Goal: Task Accomplishment & Management: Complete application form

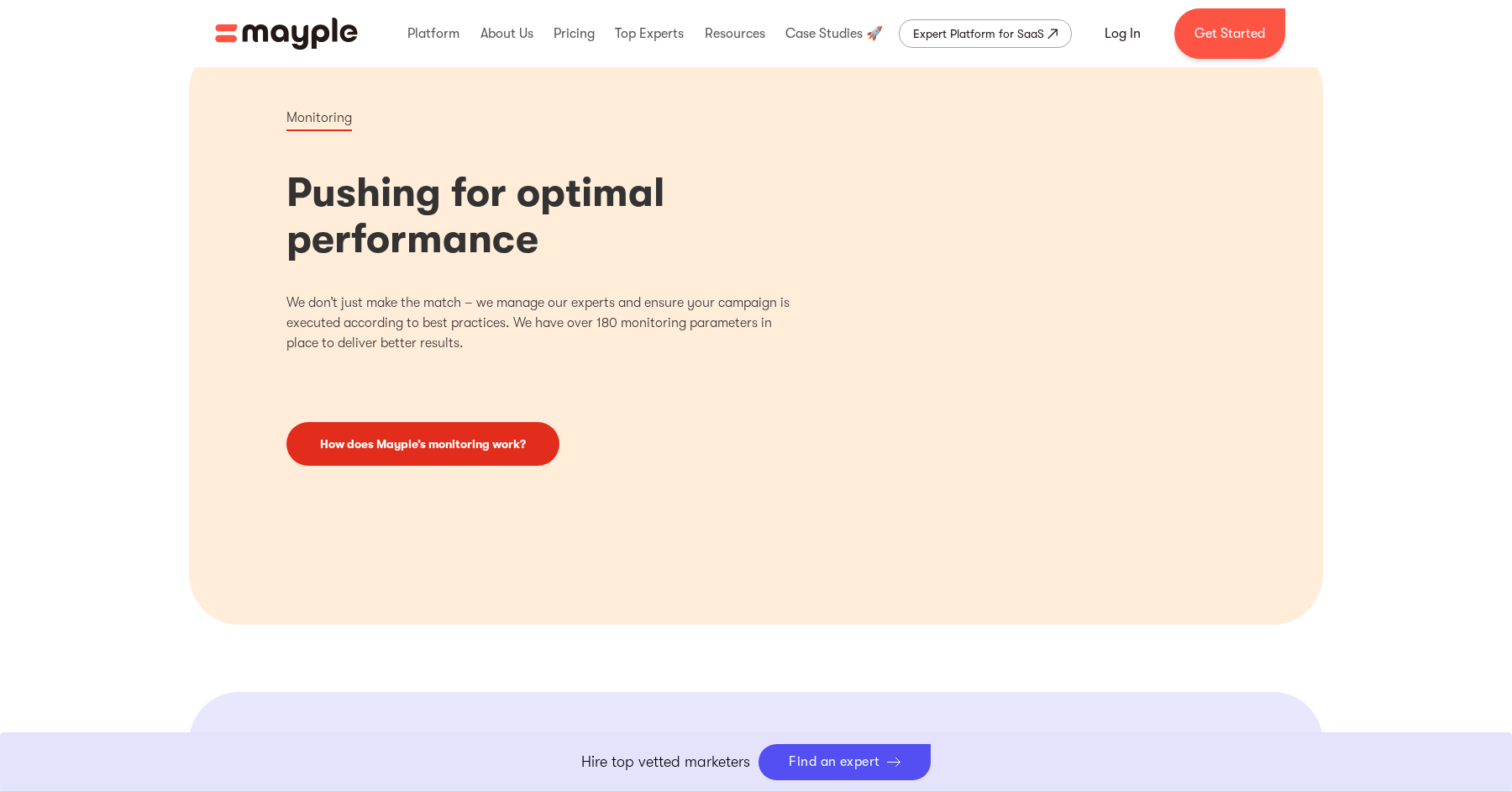
scroll to position [1850, 0]
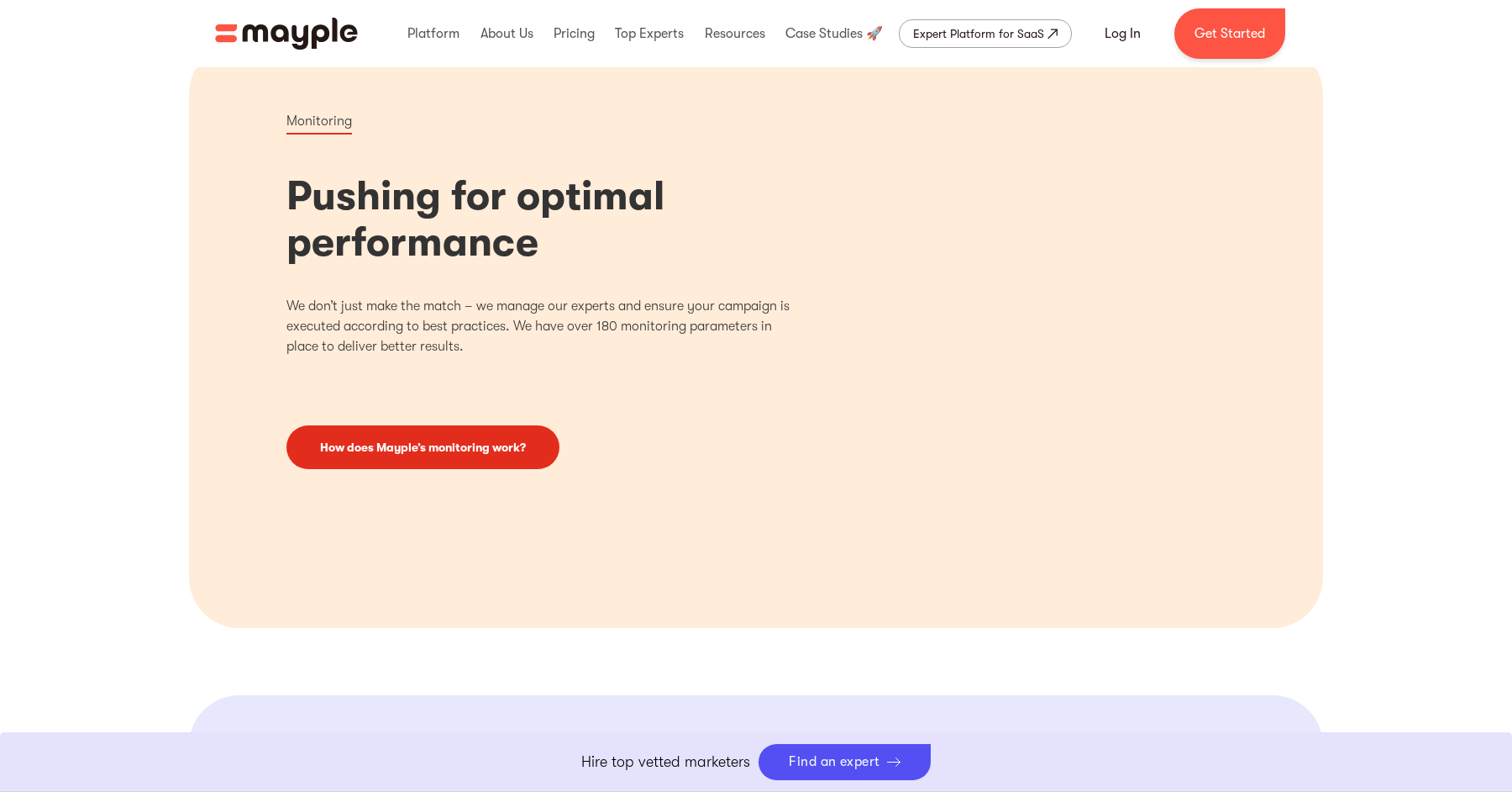
click at [442, 443] on link "How does Mayple’s monitoring work?" at bounding box center [423, 447] width 273 height 43
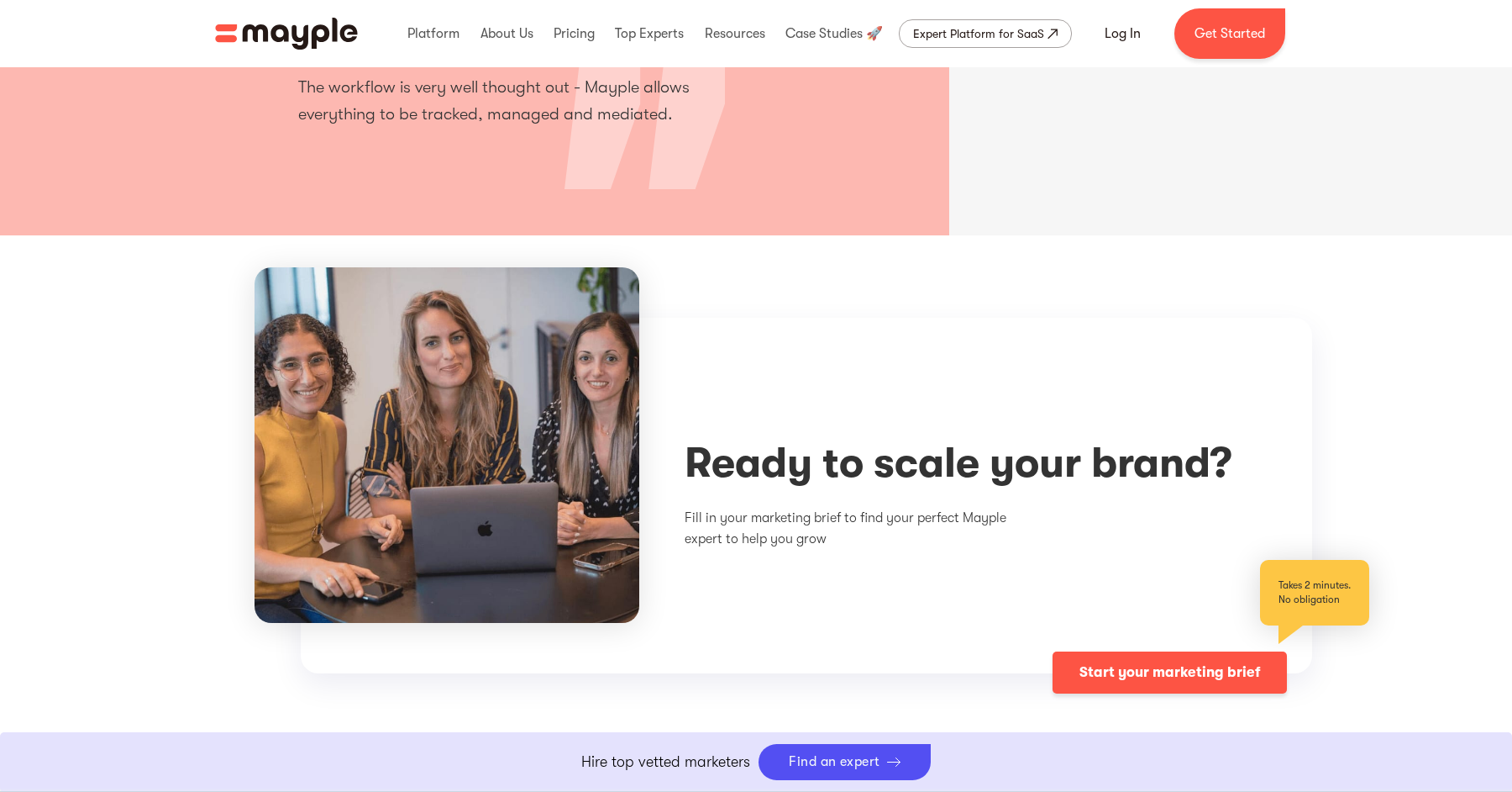
scroll to position [4991, 0]
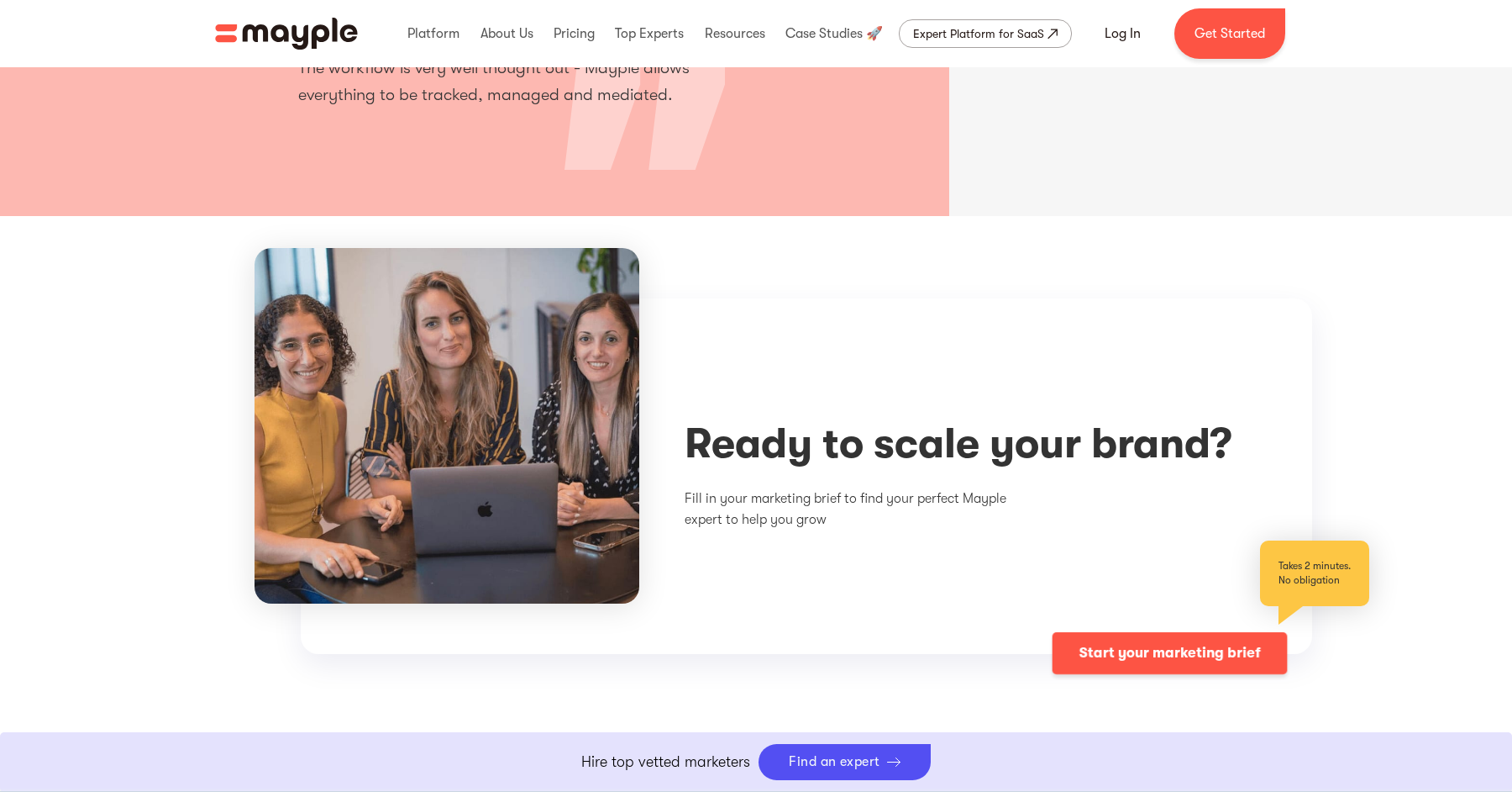
click at [1246, 650] on link "Start your marketing brief" at bounding box center [1170, 653] width 235 height 42
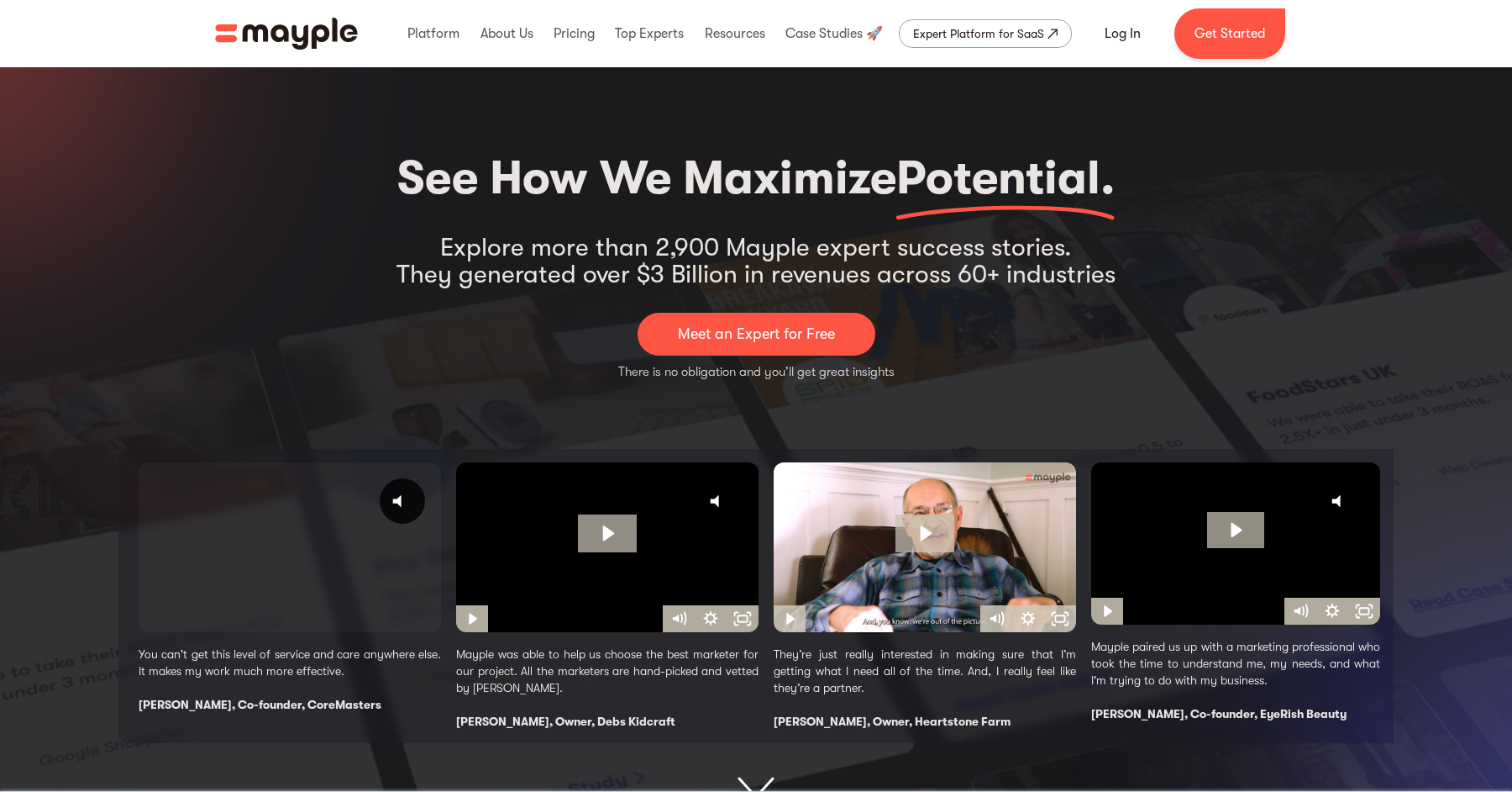
click at [696, 334] on p "Meet an Expert for Free" at bounding box center [756, 334] width 157 height 23
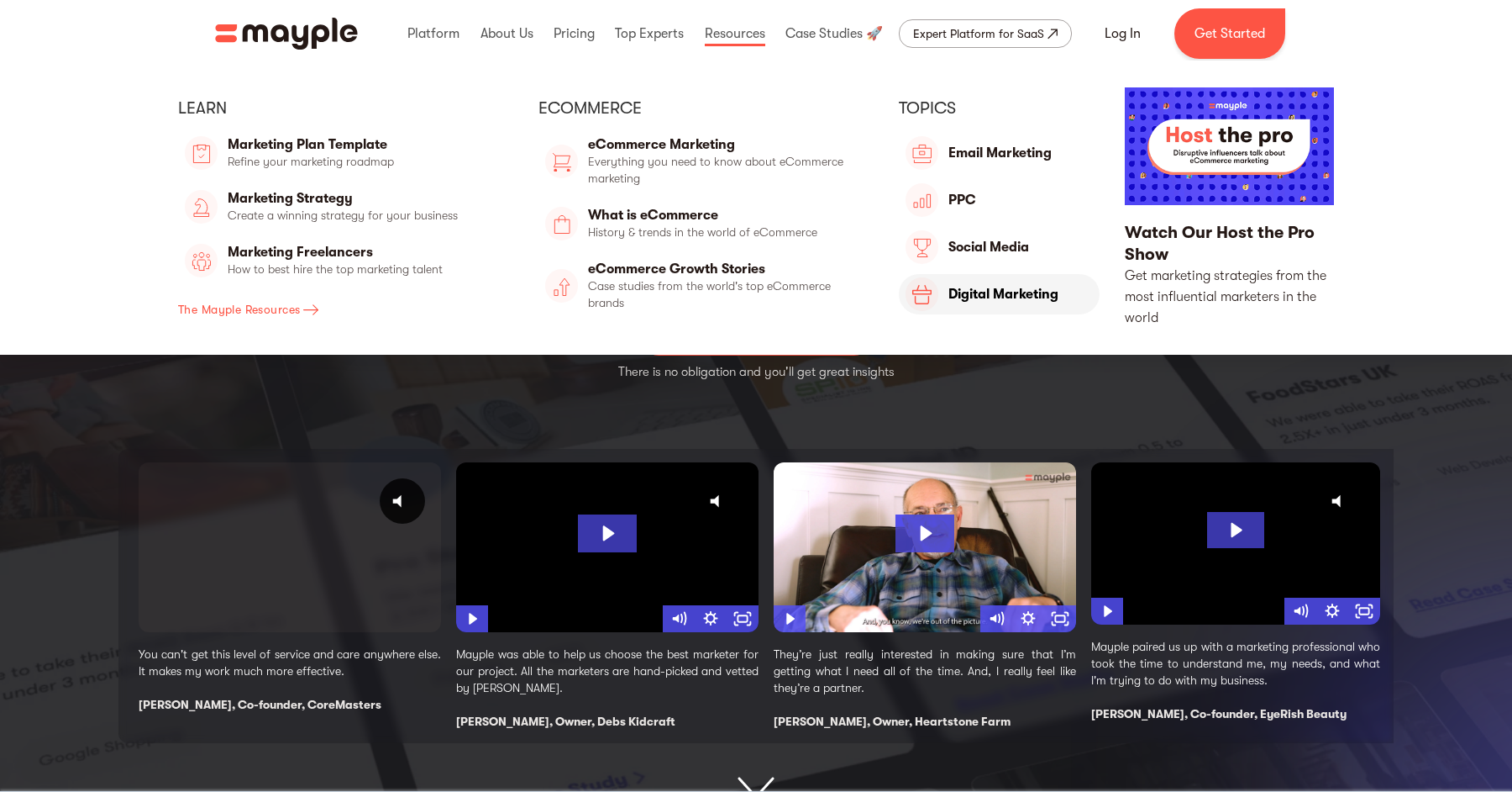
click at [983, 303] on link "Ecommerce" at bounding box center [999, 294] width 201 height 41
